Goal: Task Accomplishment & Management: Use online tool/utility

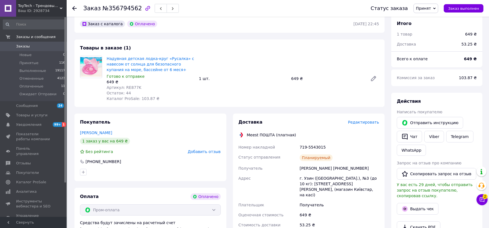
scroll to position [216, 0]
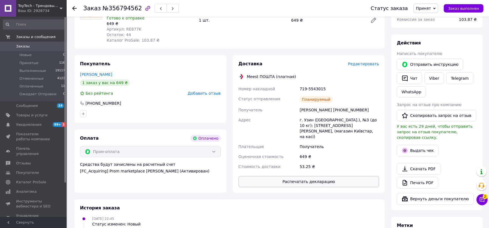
click at [318, 176] on button "Распечатать декларацию" at bounding box center [308, 181] width 141 height 11
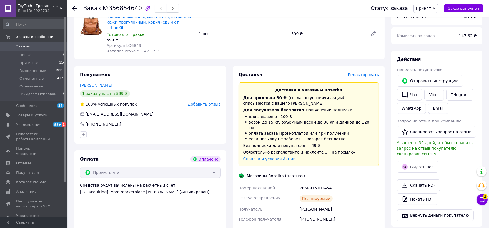
scroll to position [247, 0]
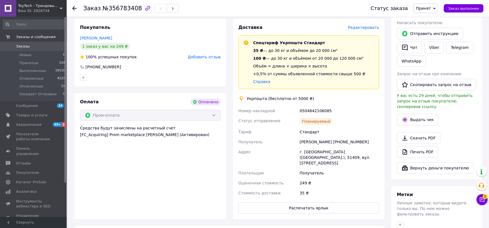
scroll to position [308, 0]
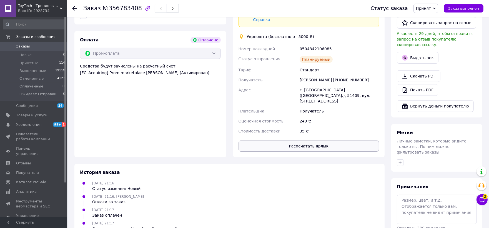
click at [323, 140] on button "Распечатать ярлык" at bounding box center [308, 145] width 141 height 11
